Goal: Transaction & Acquisition: Purchase product/service

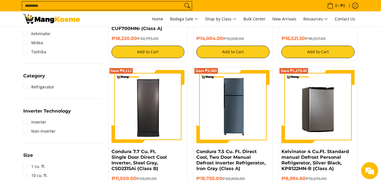
scroll to position [227, 0]
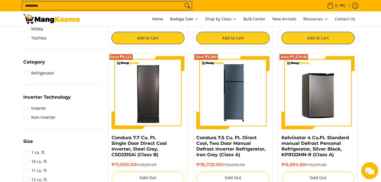
click at [320, 115] on img at bounding box center [318, 92] width 73 height 73
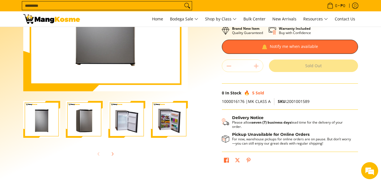
scroll to position [114, 0]
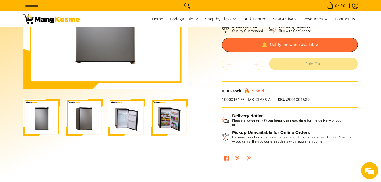
click at [167, 115] on img "Kelvinator 4 Cu.Ft. Standard manual Defrost Personal Refrigerator, Silver Black…" at bounding box center [169, 117] width 37 height 37
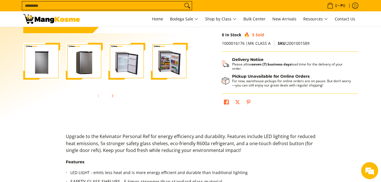
scroll to position [170, 0]
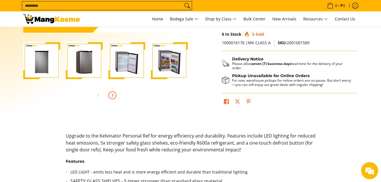
click at [114, 93] on icon "Next" at bounding box center [112, 95] width 5 height 5
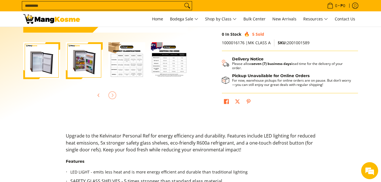
click at [124, 58] on img "Kelvinator 4 Cu.Ft. Standard manual Defrost Personal Refrigerator, Silver Black…" at bounding box center [126, 60] width 37 height 37
click at [135, 65] on img "Kelvinator 4 Cu.Ft. Standard manual Defrost Personal Refrigerator, Silver Black…" at bounding box center [126, 60] width 37 height 37
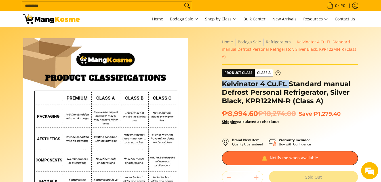
drag, startPoint x: 221, startPoint y: 77, endPoint x: 288, endPoint y: 76, distance: 67.0
click at [288, 76] on div "**********" at bounding box center [290, 160] width 142 height 245
copy h1 "Kelvinator 4 Cu.Ft."
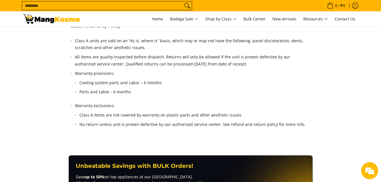
scroll to position [568, 0]
